Goal: Task Accomplishment & Management: Use online tool/utility

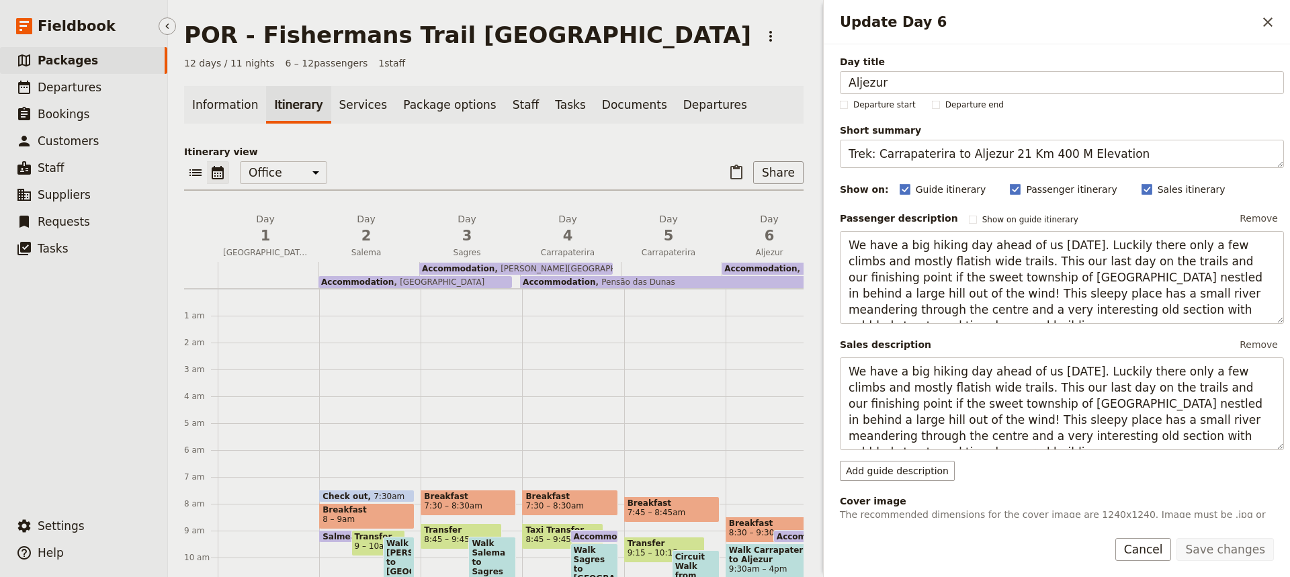
scroll to position [236, 0]
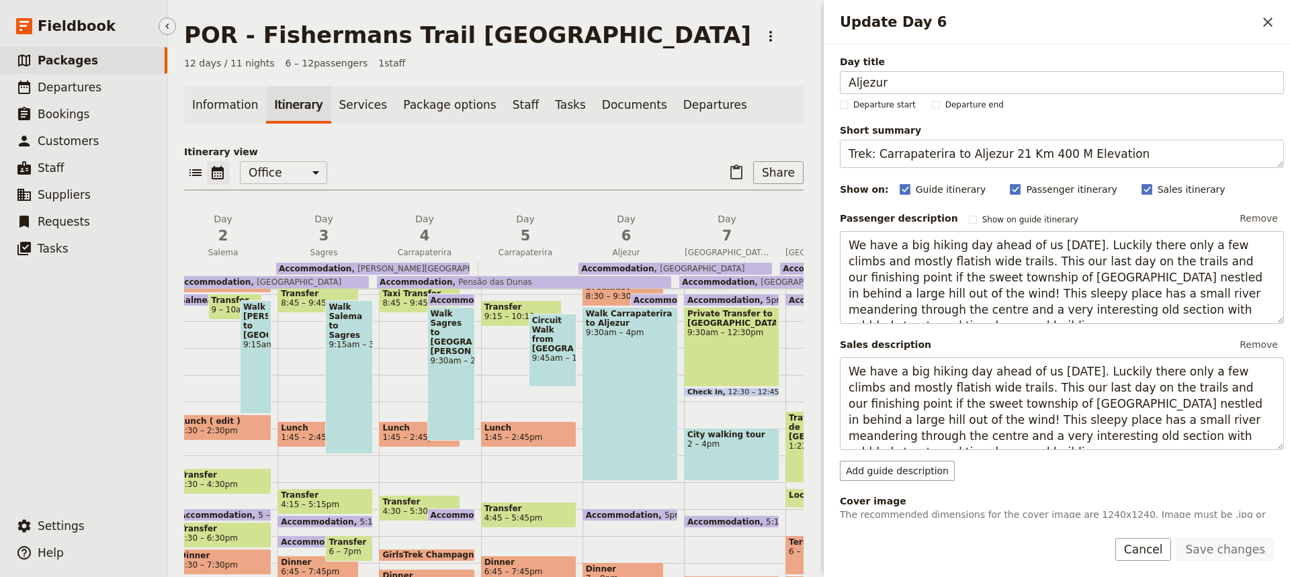
click at [59, 60] on span "Packages" at bounding box center [68, 60] width 60 height 13
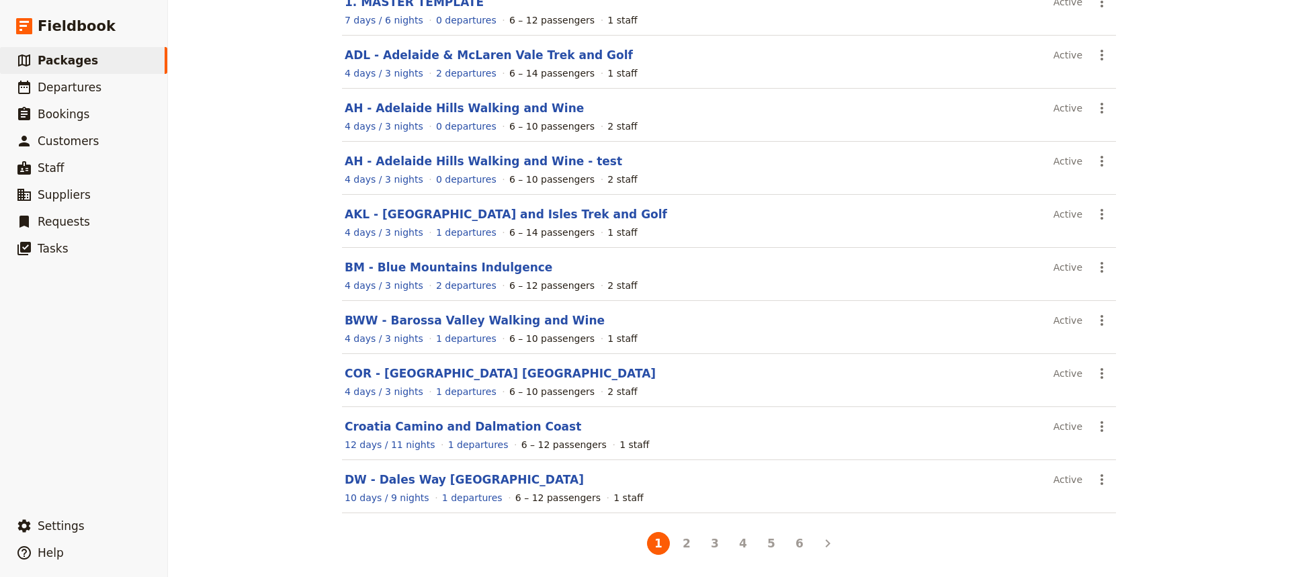
scroll to position [149, 0]
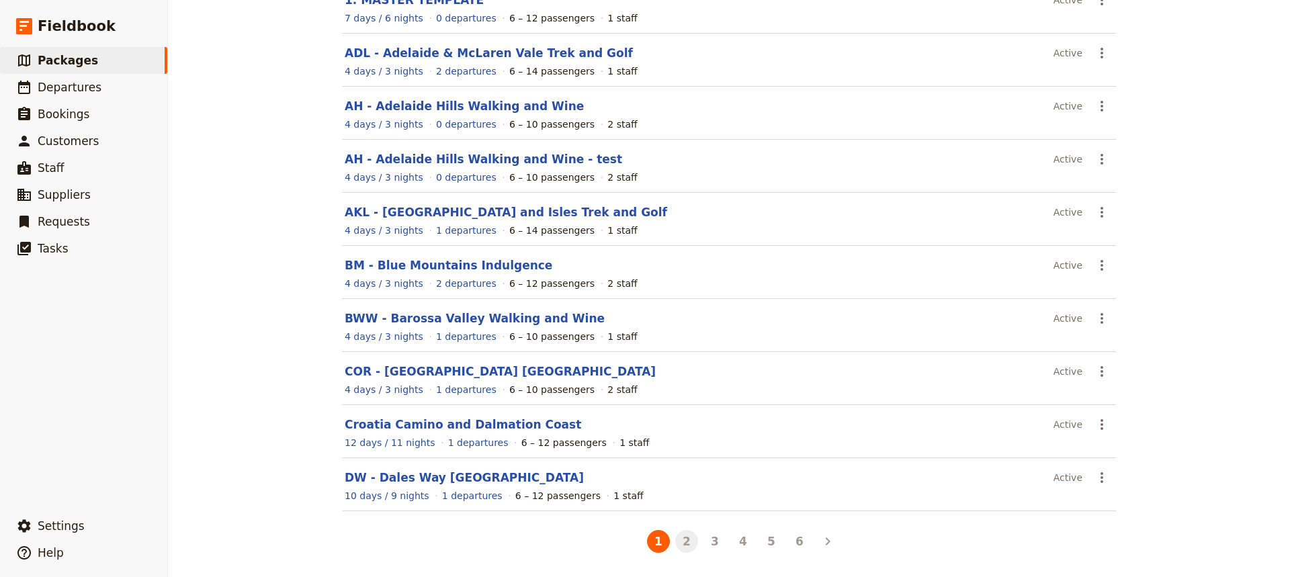
click at [681, 540] on button "2" at bounding box center [686, 541] width 23 height 23
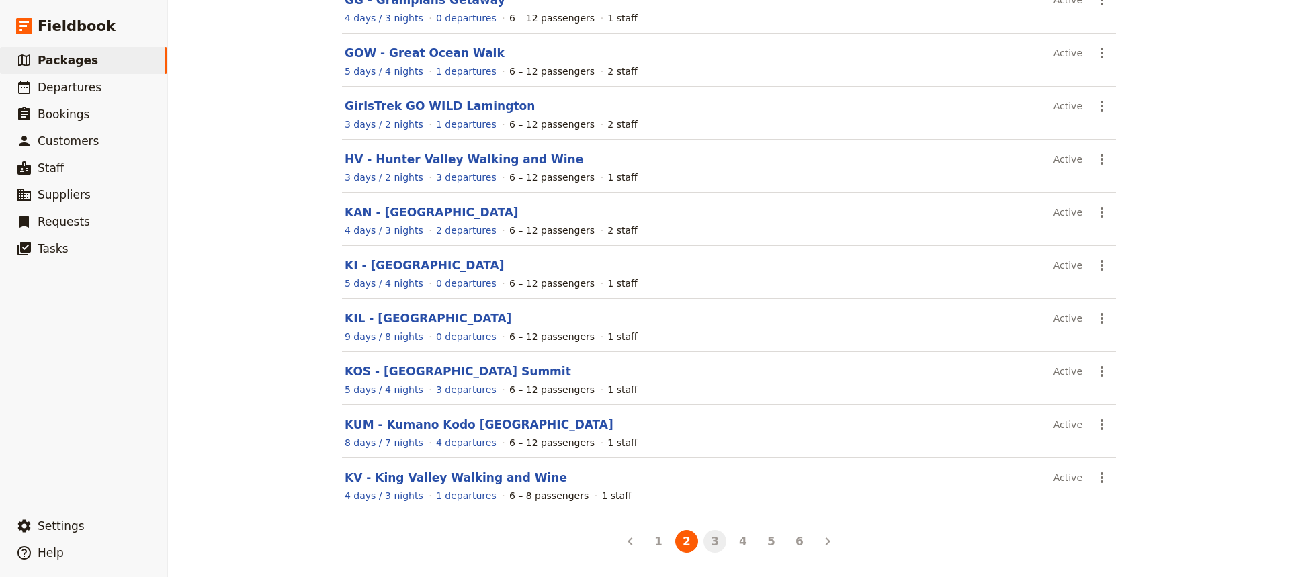
click at [711, 541] on button "3" at bounding box center [714, 541] width 23 height 23
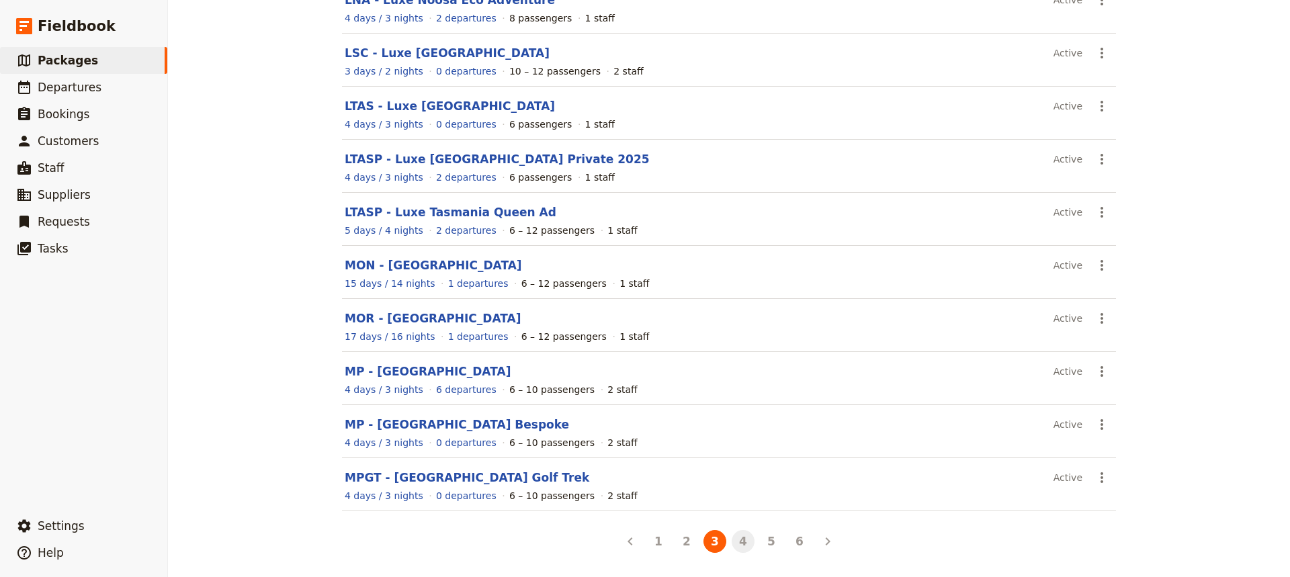
click at [737, 546] on button "4" at bounding box center [743, 541] width 23 height 23
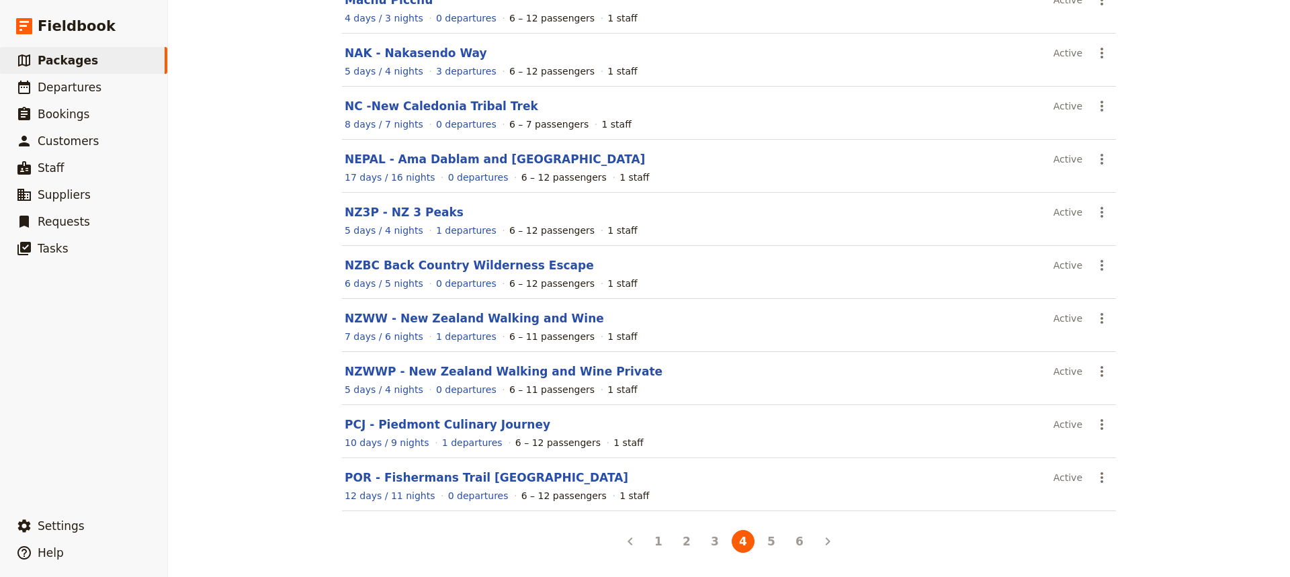
click at [766, 556] on main "Packages Create a package Assigned to Active Sort by: Name Number of departures…" at bounding box center [729, 214] width 806 height 726
click at [765, 540] on button "5" at bounding box center [771, 541] width 23 height 23
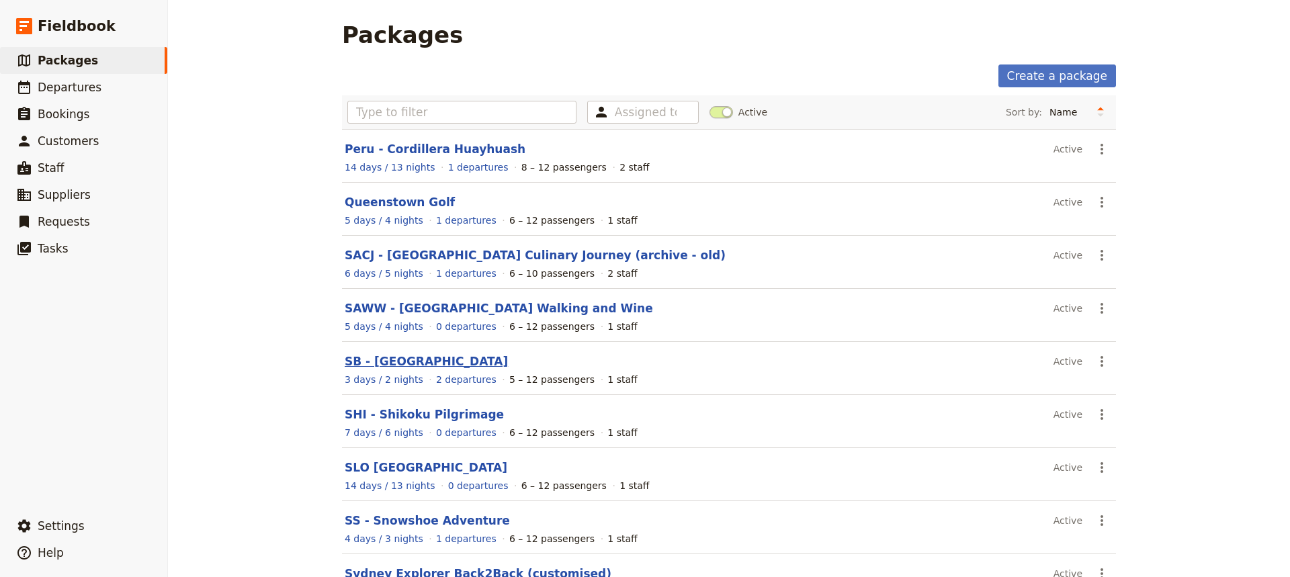
click at [417, 361] on link "SB - [GEOGRAPHIC_DATA]" at bounding box center [426, 361] width 163 height 13
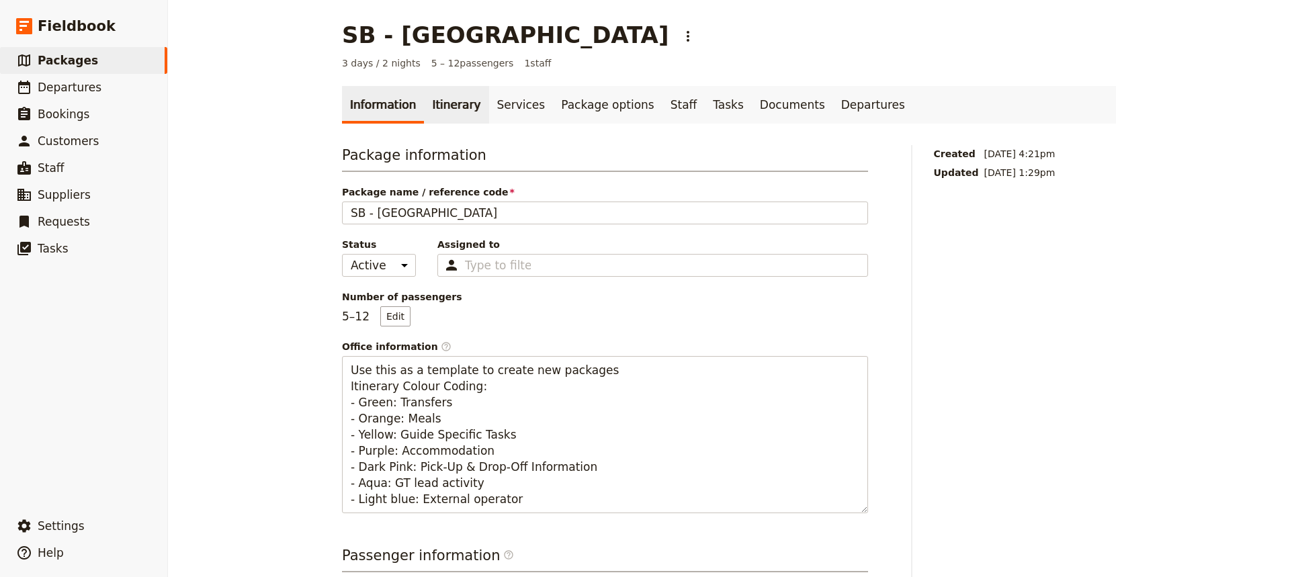
click at [441, 103] on link "Itinerary" at bounding box center [456, 105] width 64 height 38
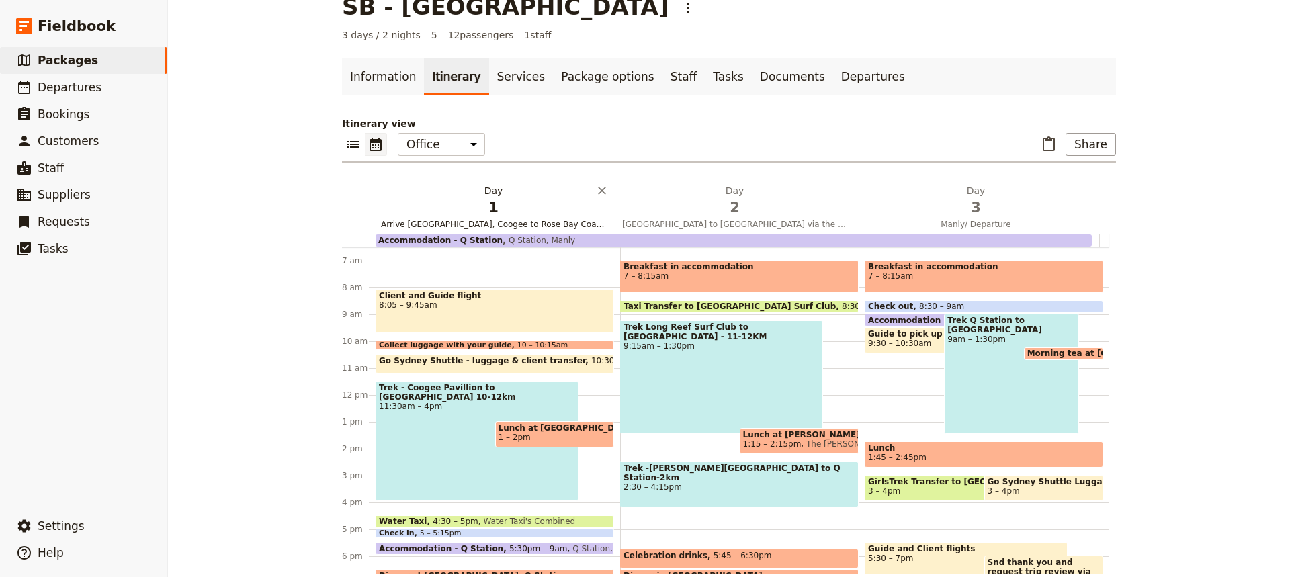
scroll to position [46, 0]
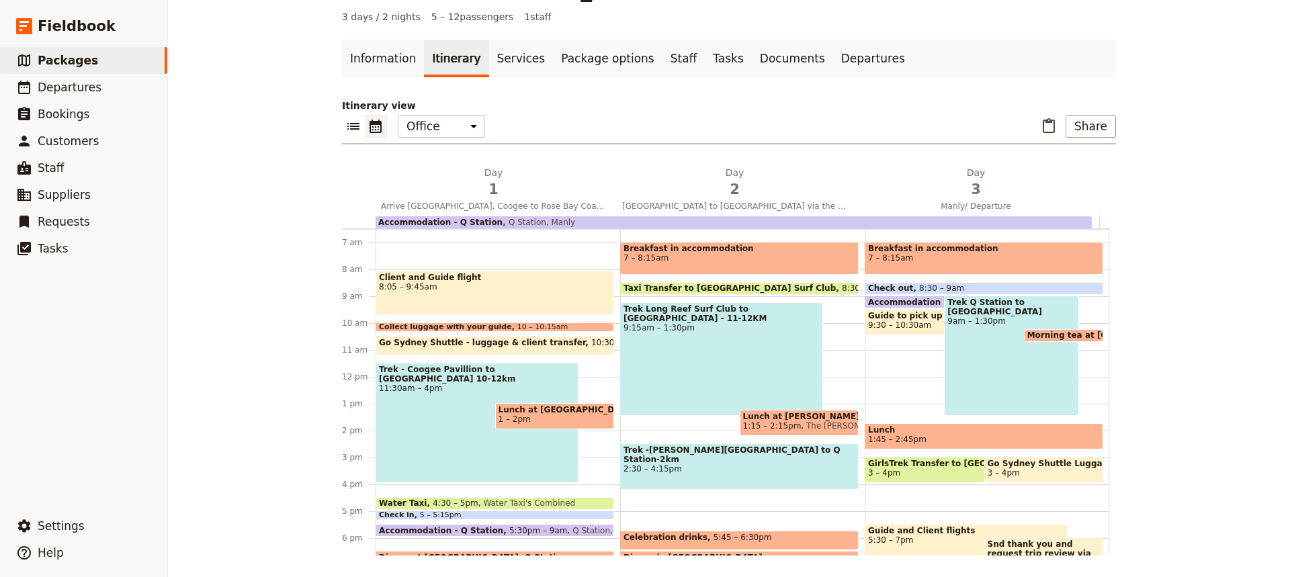
click at [537, 411] on span "Lunch at [GEOGRAPHIC_DATA]" at bounding box center [555, 409] width 113 height 9
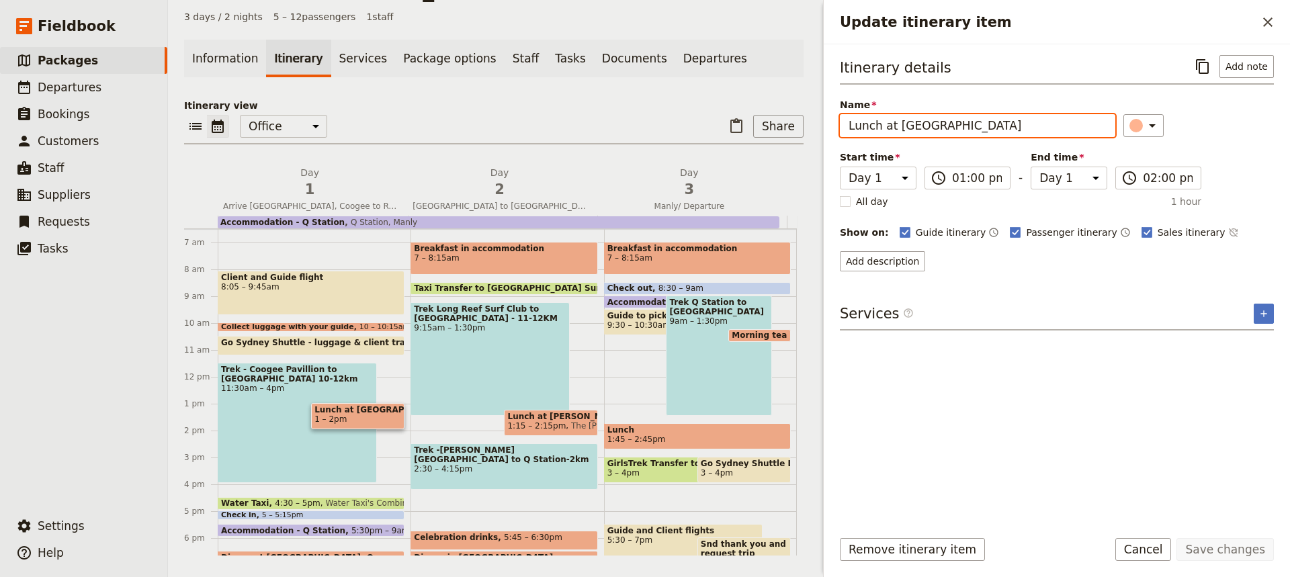
click at [896, 125] on input "Lunch at [GEOGRAPHIC_DATA]" at bounding box center [977, 125] width 275 height 23
type input "Lunch at [GEOGRAPHIC_DATA], [GEOGRAPHIC_DATA]"
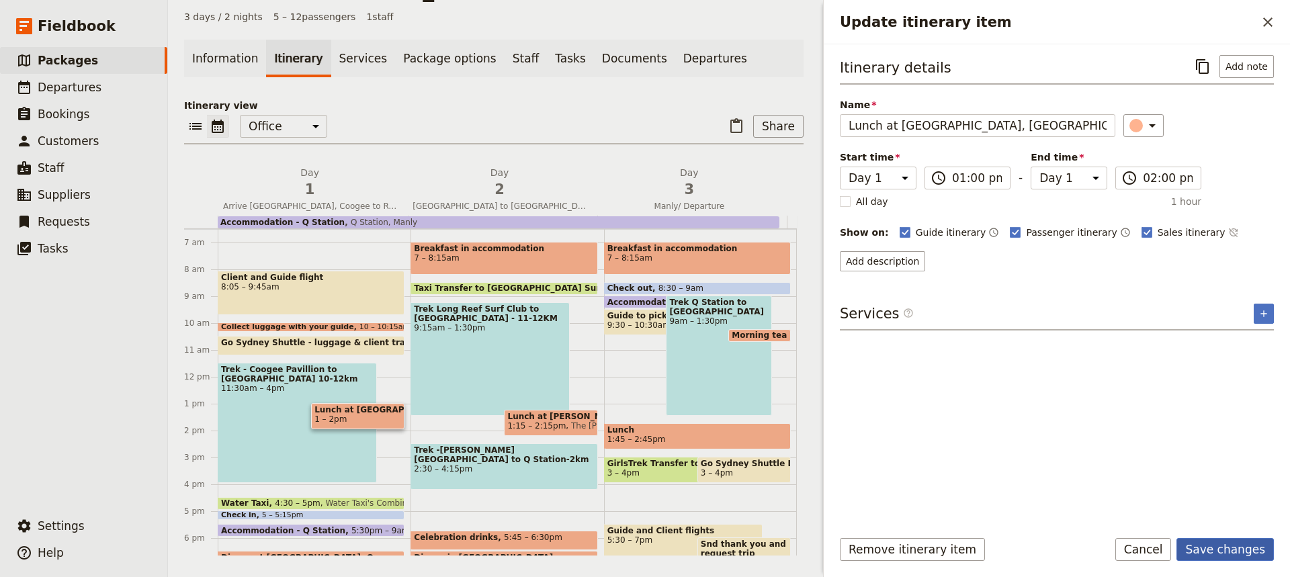
click at [1214, 547] on button "Save changes" at bounding box center [1224, 549] width 97 height 23
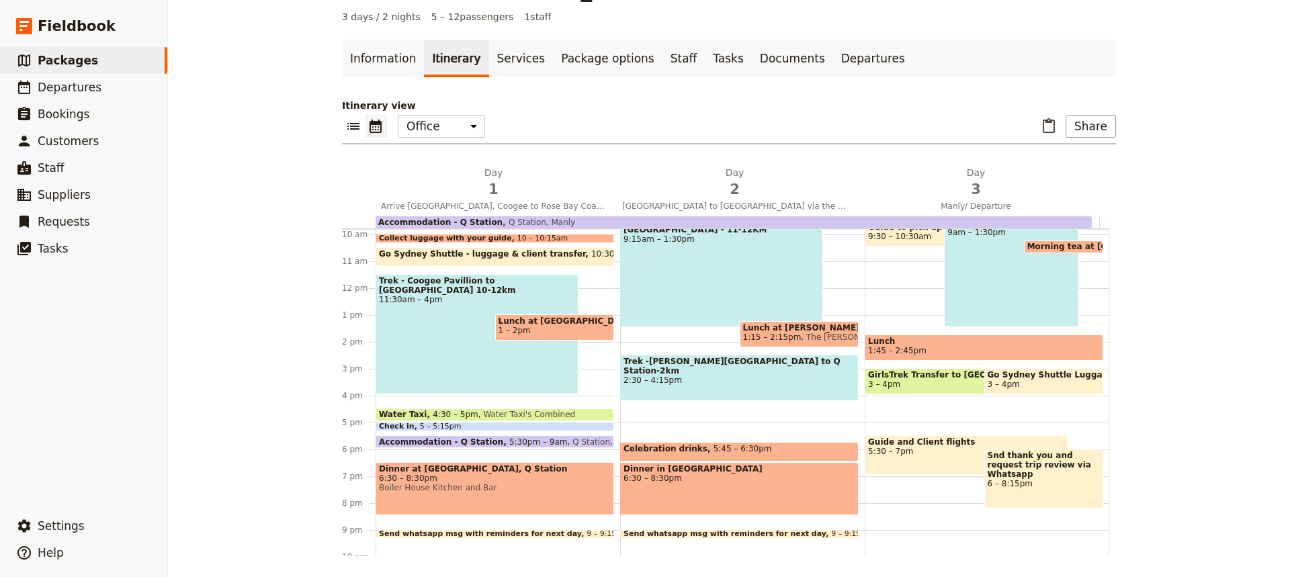
scroll to position [265, 0]
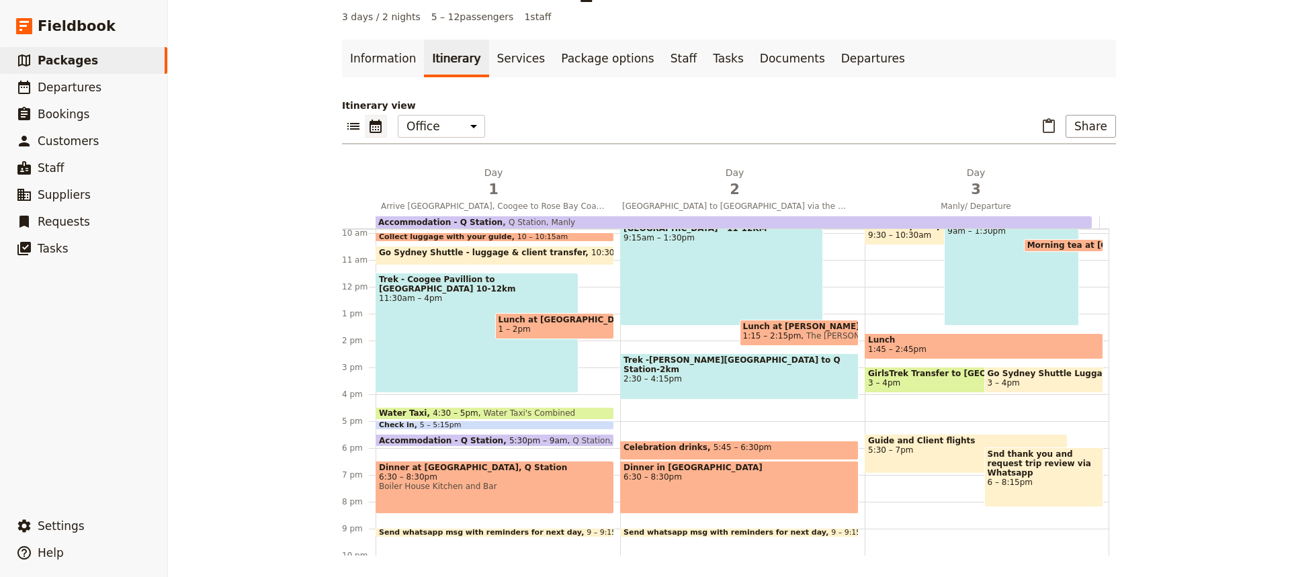
click at [521, 476] on span "6:30 – 8:30pm" at bounding box center [495, 476] width 232 height 9
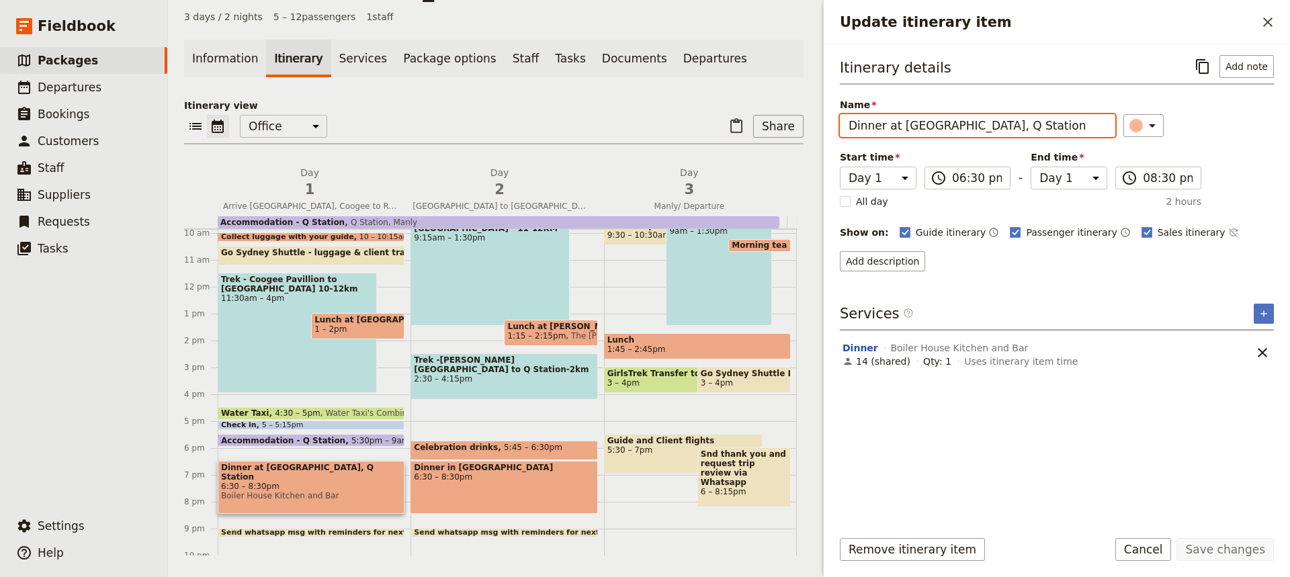
drag, startPoint x: 886, startPoint y: 126, endPoint x: 1041, endPoint y: 126, distance: 154.5
click at [1041, 126] on input "Dinner at [GEOGRAPHIC_DATA], Q Station" at bounding box center [977, 125] width 275 height 23
paste input "0409 773 113"
type input "Dinner"
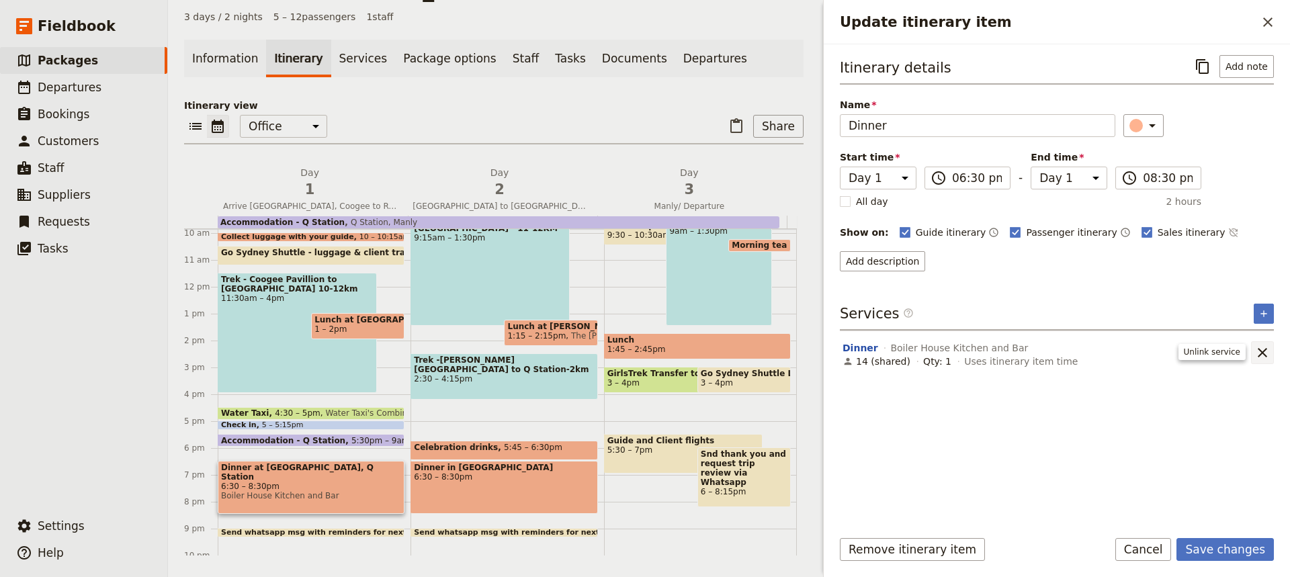
click at [1264, 349] on icon "Remove service" at bounding box center [1262, 353] width 16 height 16
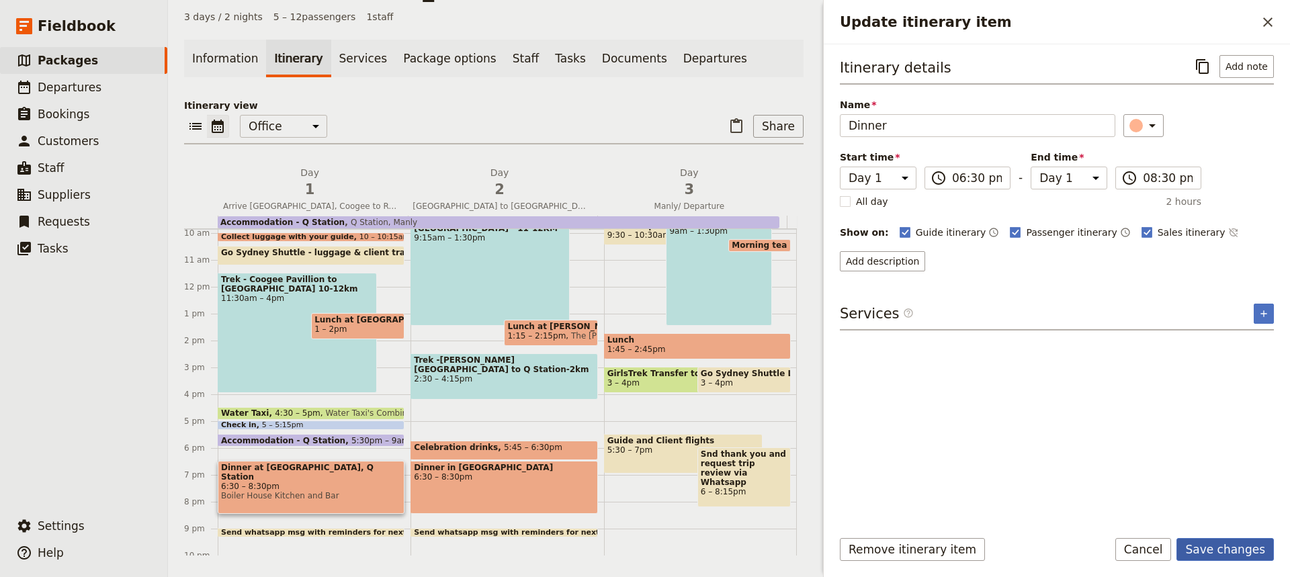
click at [1232, 545] on button "Save changes" at bounding box center [1224, 549] width 97 height 23
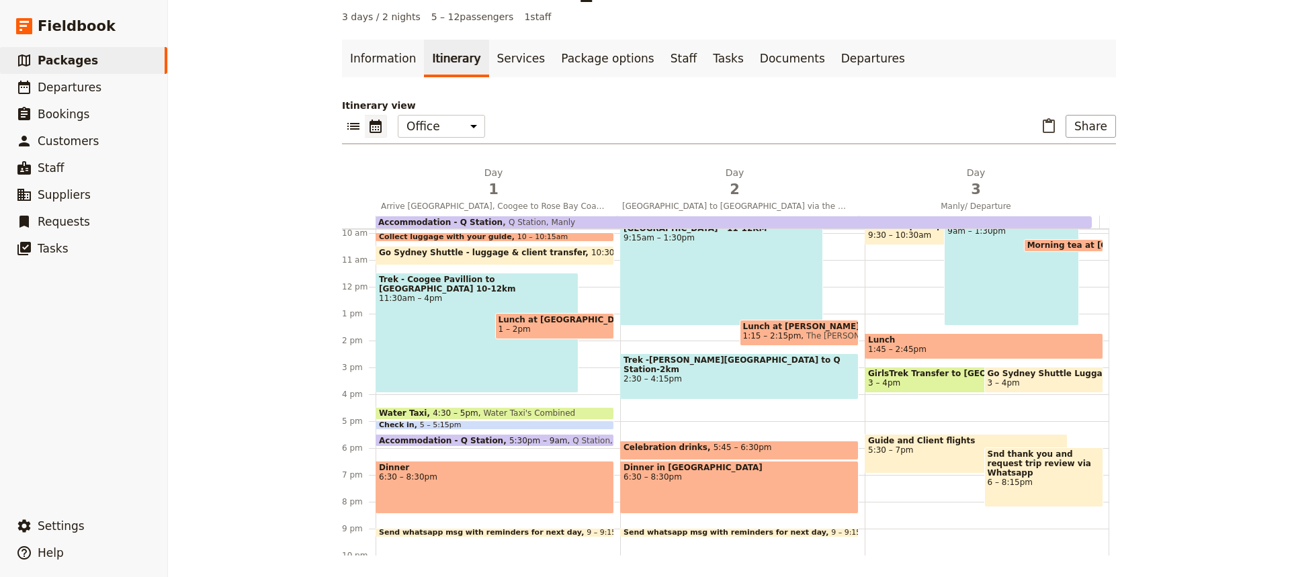
click at [717, 484] on div "Dinner in Manly 6:30 – 8:30pm" at bounding box center [739, 487] width 239 height 53
select select "2"
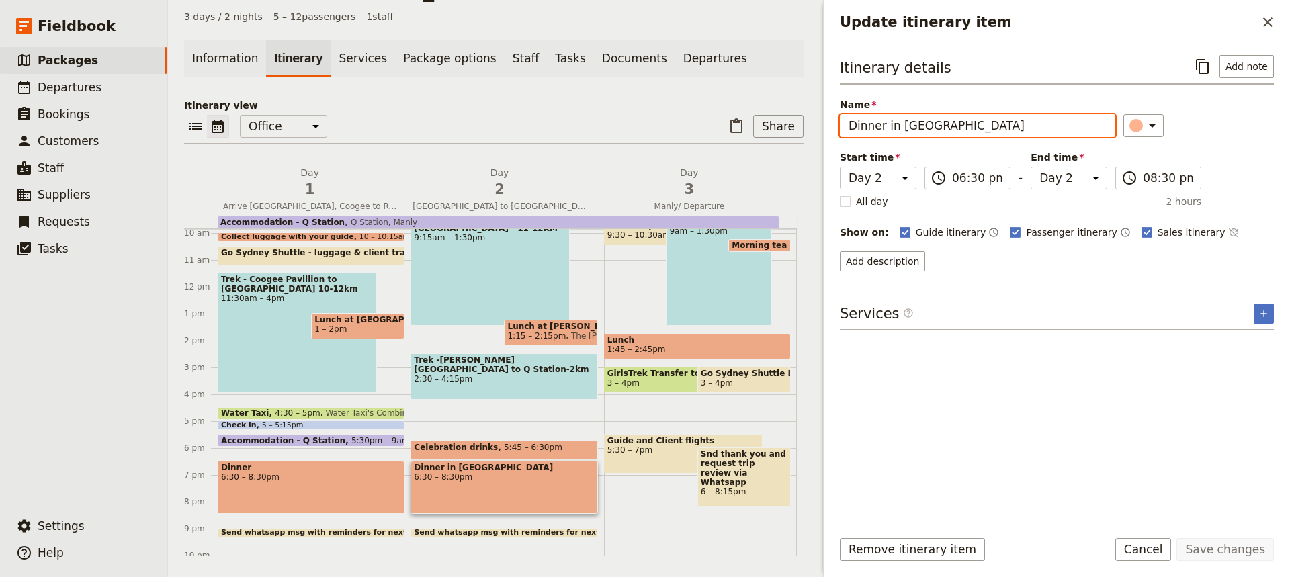
click at [935, 124] on input "Dinner in [GEOGRAPHIC_DATA]" at bounding box center [977, 125] width 275 height 23
paste input "0409 773 113"
type input "Dinner at [GEOGRAPHIC_DATA], [GEOGRAPHIC_DATA]"
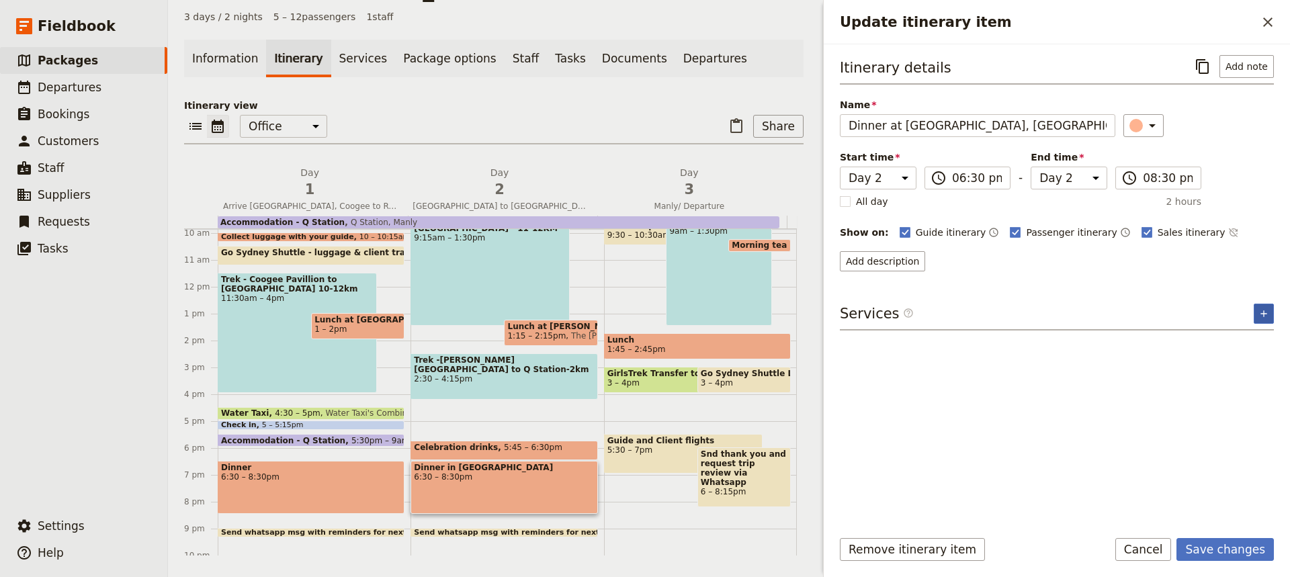
click at [1262, 309] on icon "Add service inclusion" at bounding box center [1263, 313] width 11 height 11
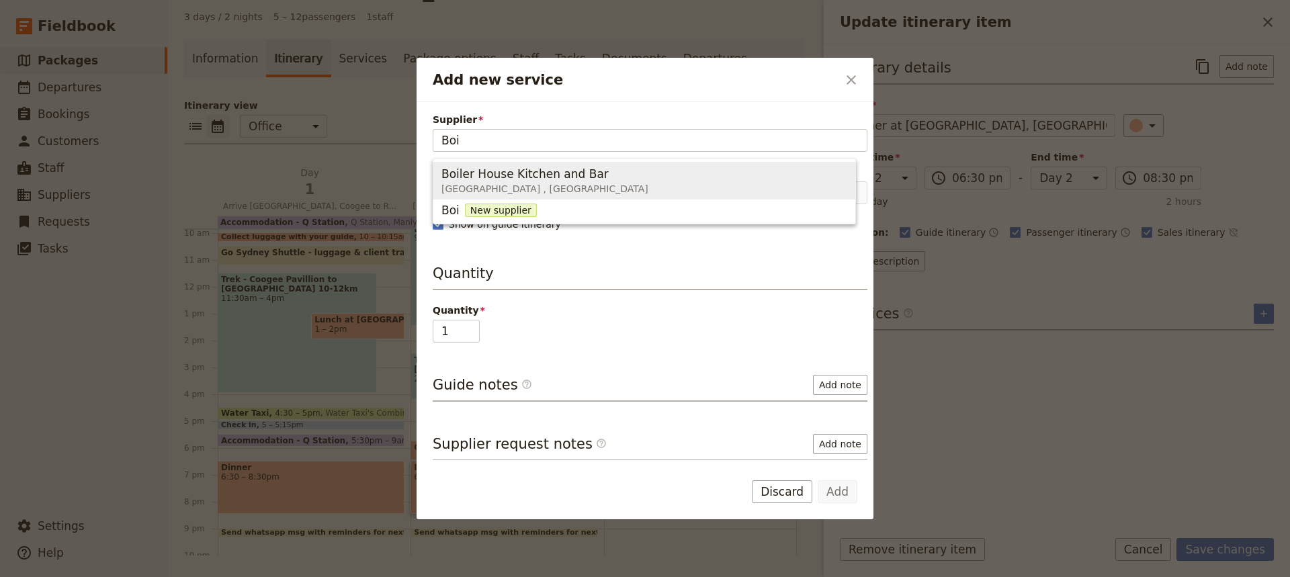
click at [518, 179] on span "Boiler House Kitchen and Bar" at bounding box center [524, 174] width 167 height 16
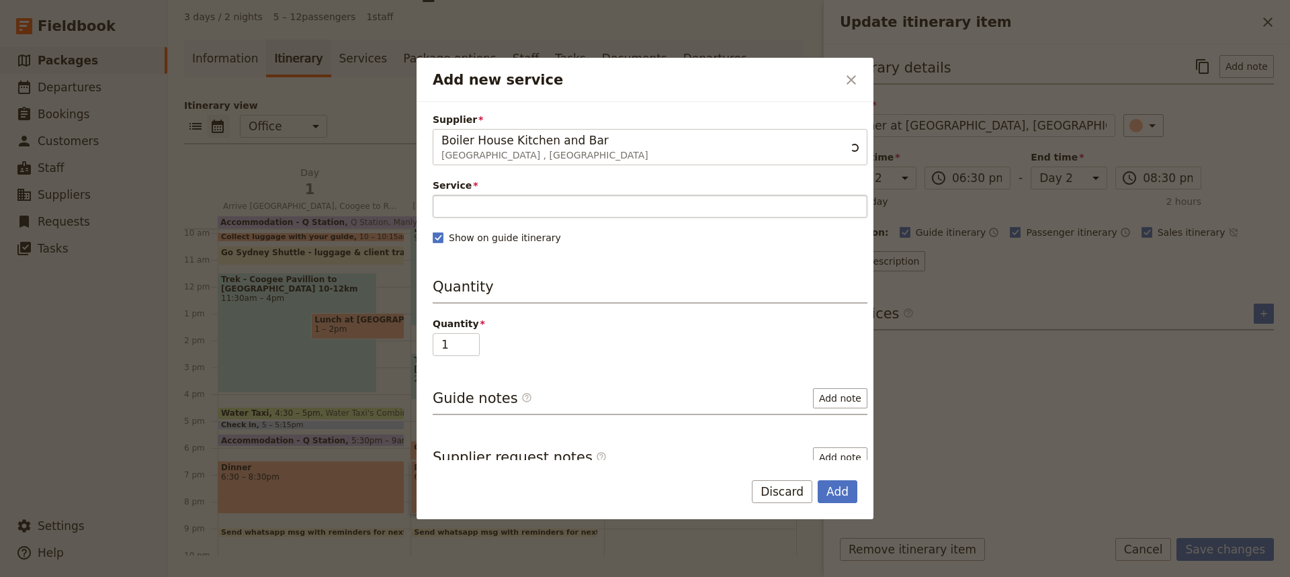
type input "Boiler House Kitchen and Bar"
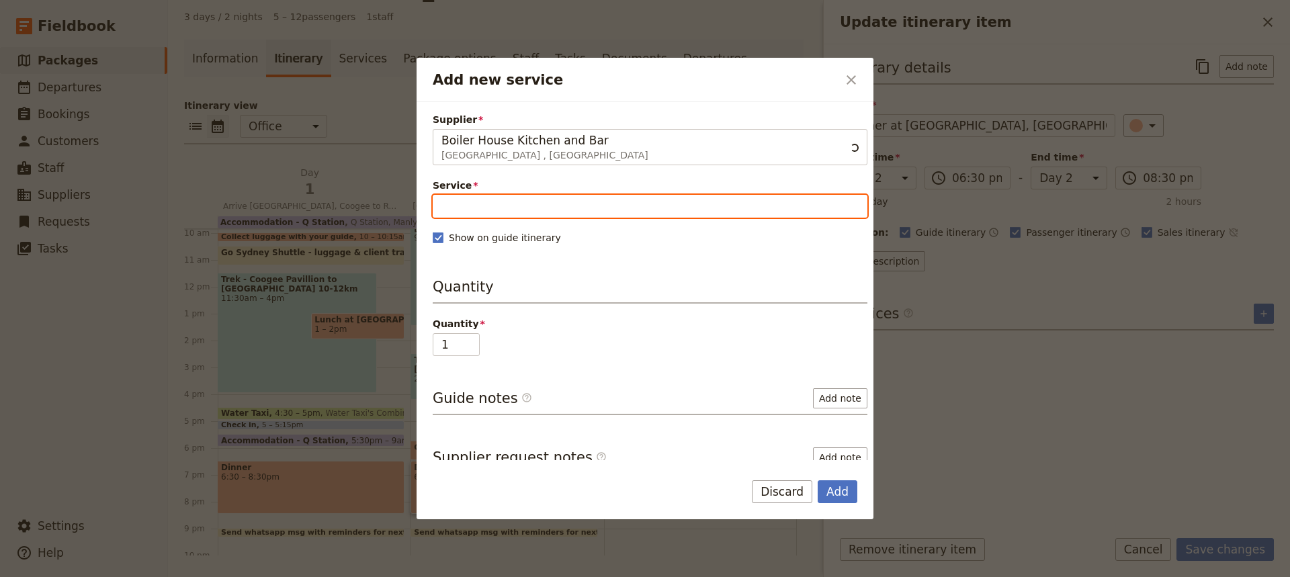
click at [443, 207] on input "Service" at bounding box center [650, 206] width 435 height 23
click at [462, 241] on span "Dinner" at bounding box center [460, 238] width 38 height 16
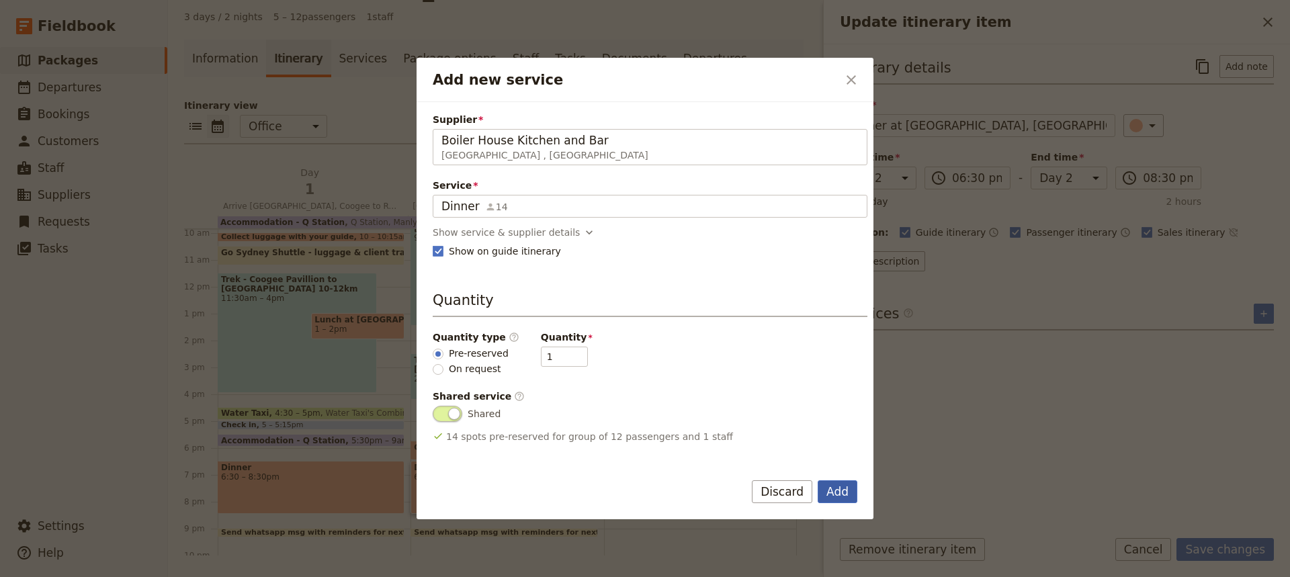
click at [840, 490] on button "Add" at bounding box center [838, 491] width 40 height 23
